Goal: Task Accomplishment & Management: Complete application form

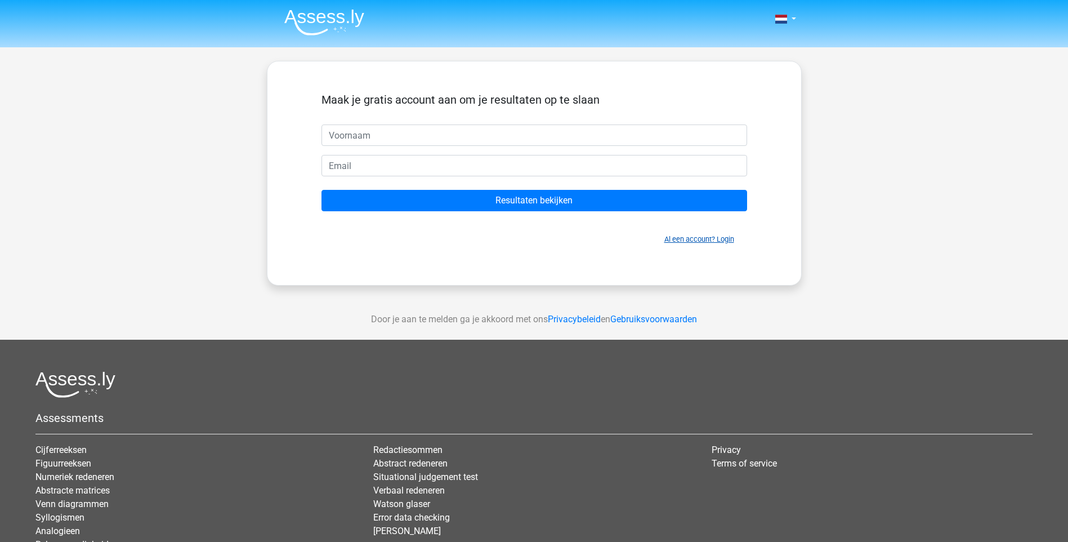
click at [720, 238] on link "Al een account? Login" at bounding box center [699, 239] width 70 height 8
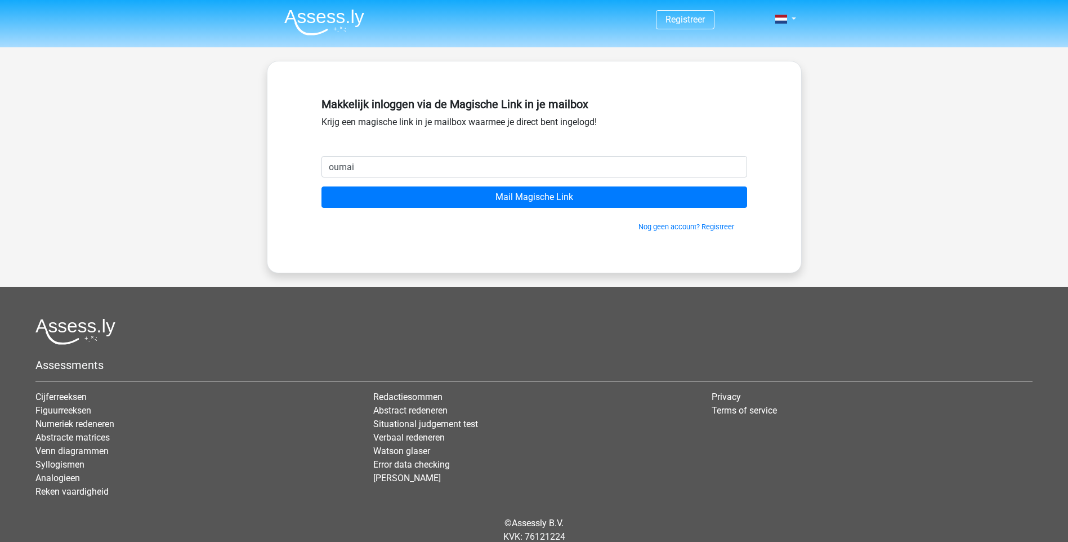
type input "[EMAIL_ADDRESS][DOMAIN_NAME]"
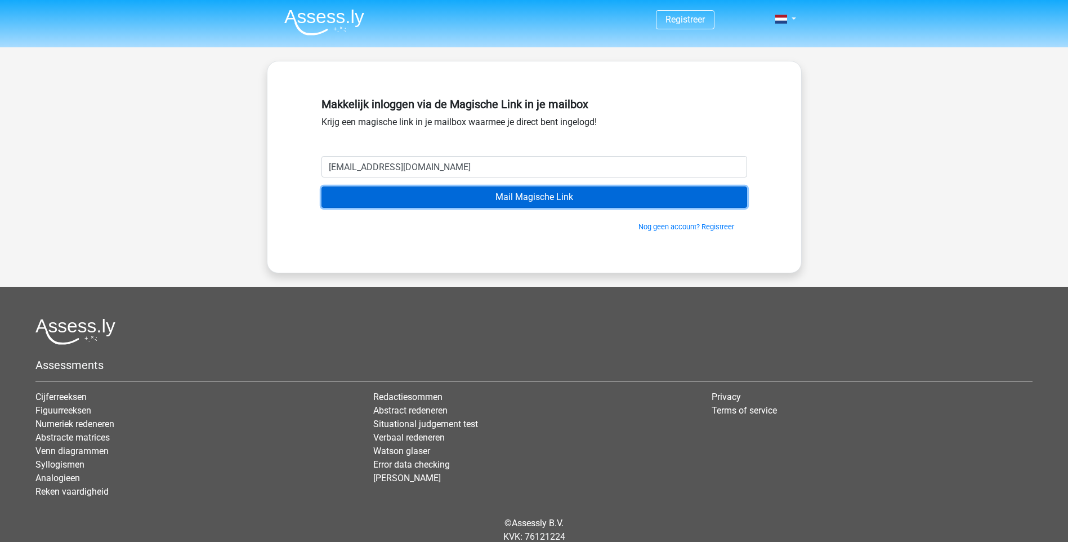
click at [440, 193] on input "Mail Magische Link" at bounding box center [534, 196] width 426 height 21
